Goal: Task Accomplishment & Management: Use online tool/utility

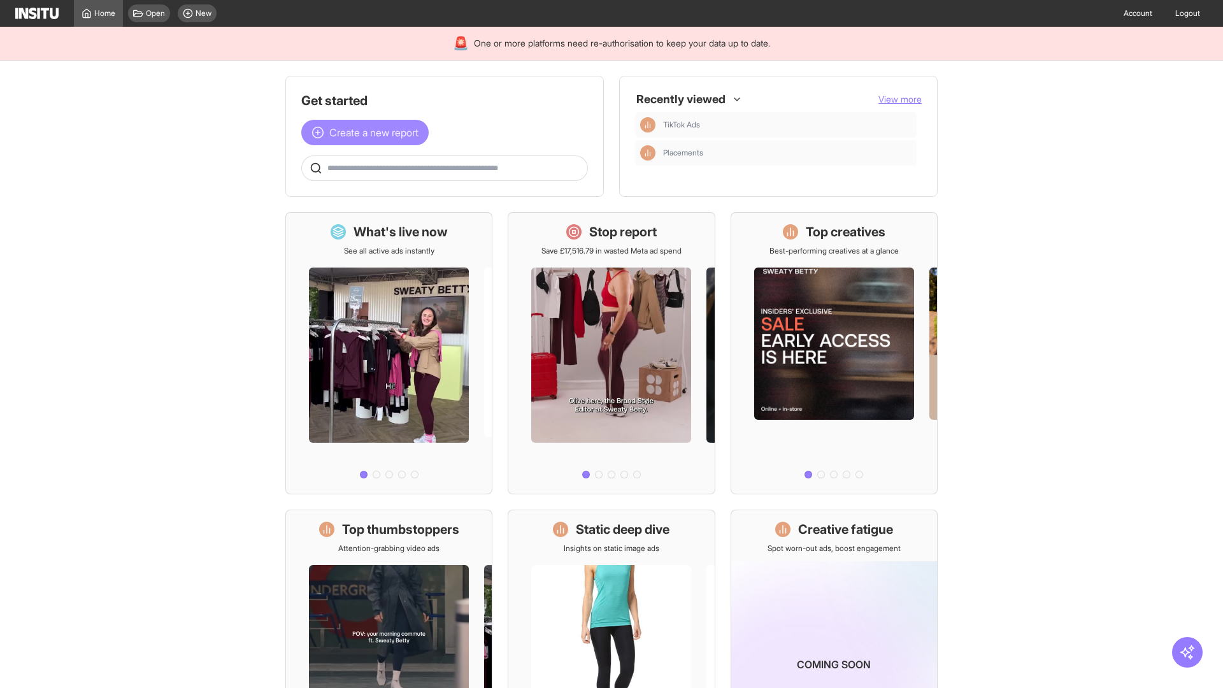
click at [368, 133] on span "Create a new report" at bounding box center [373, 132] width 89 height 15
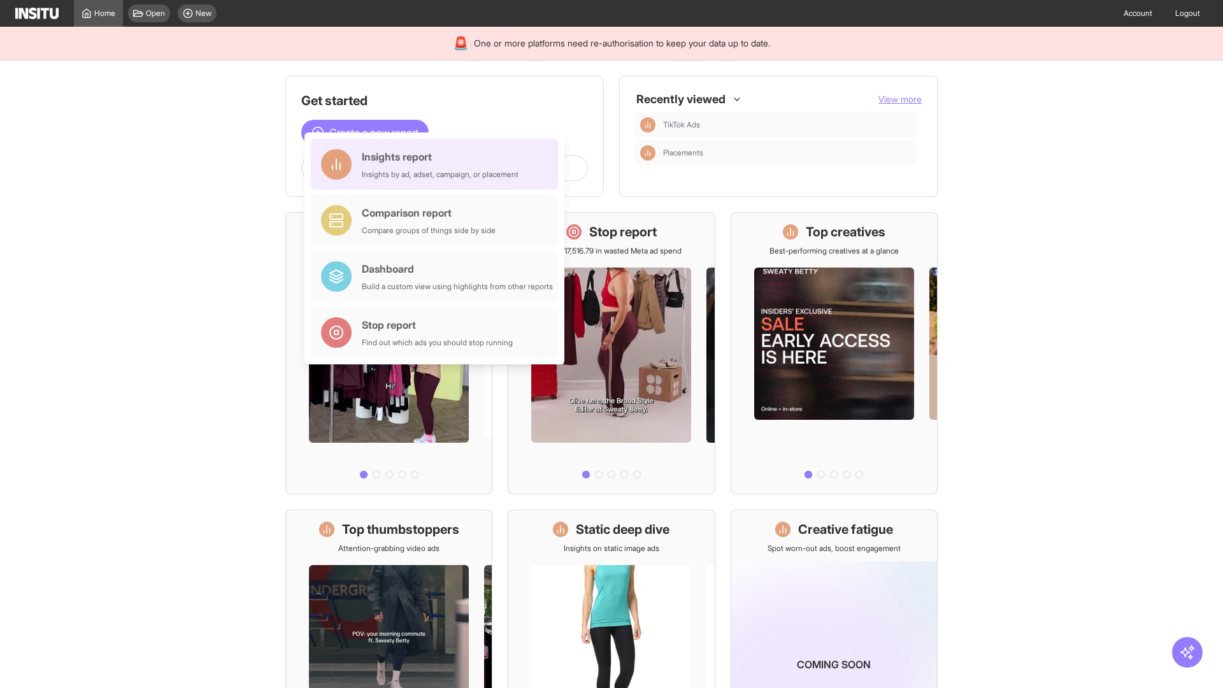
click at [438, 164] on div "Insights report Insights by ad, adset, campaign, or placement" at bounding box center [440, 164] width 157 height 31
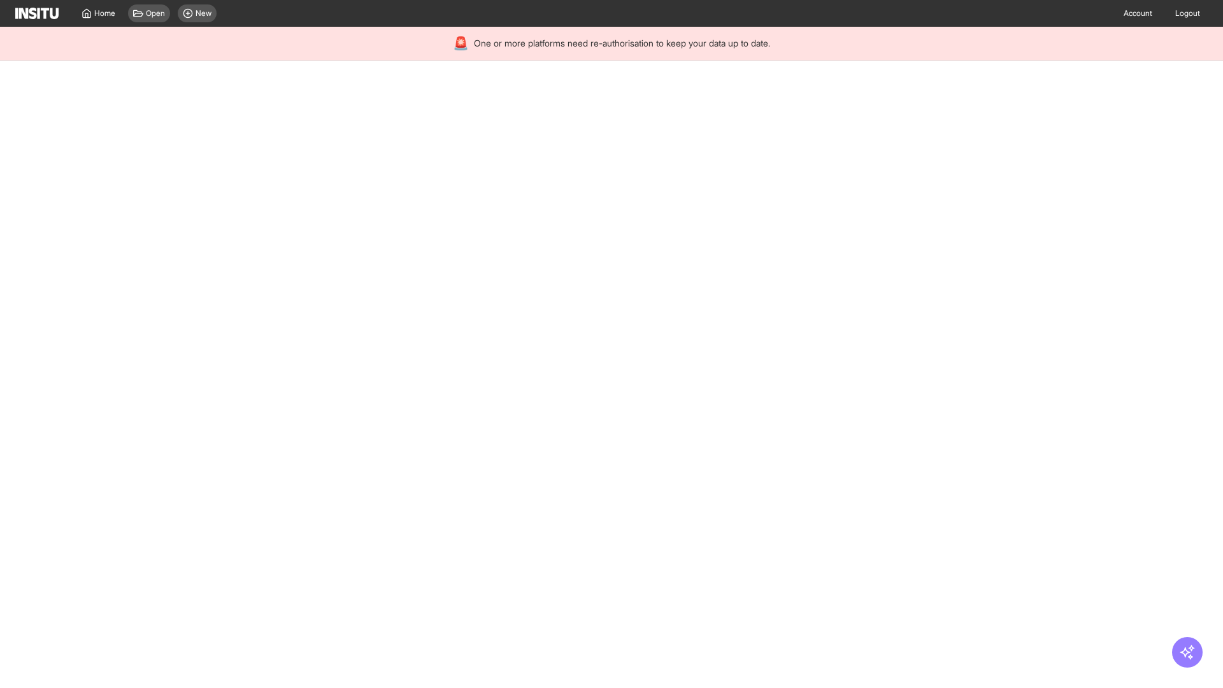
select select "**"
